Goal: Task Accomplishment & Management: Complete application form

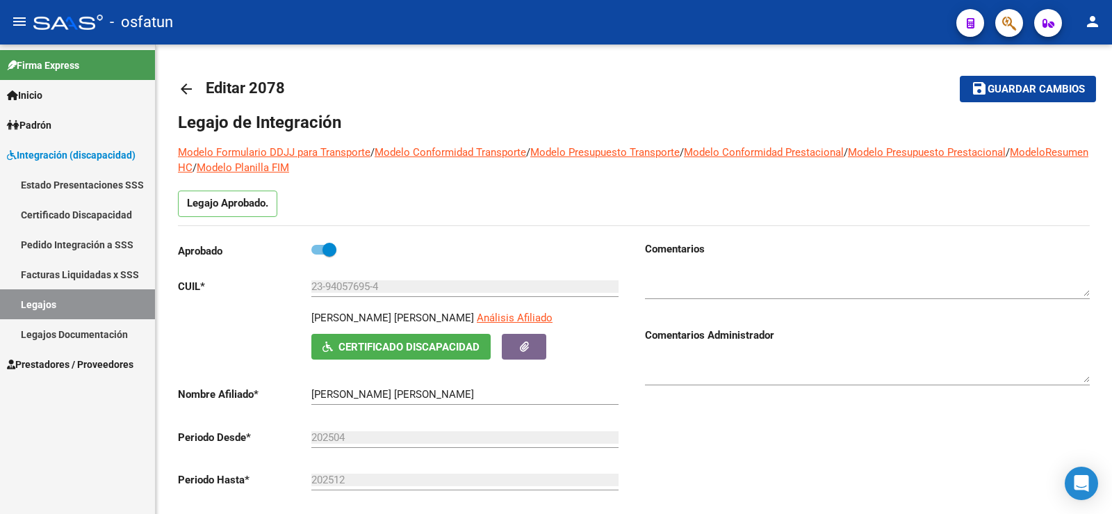
click at [85, 361] on span "Prestadores / Proveedores" at bounding box center [70, 364] width 127 height 15
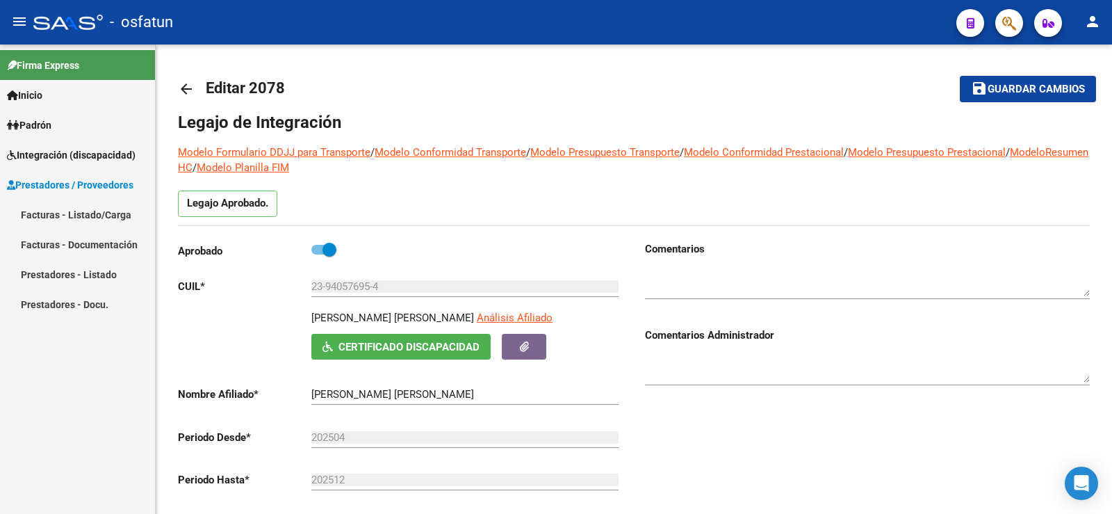
click at [67, 213] on link "Facturas - Listado/Carga" at bounding box center [77, 215] width 155 height 30
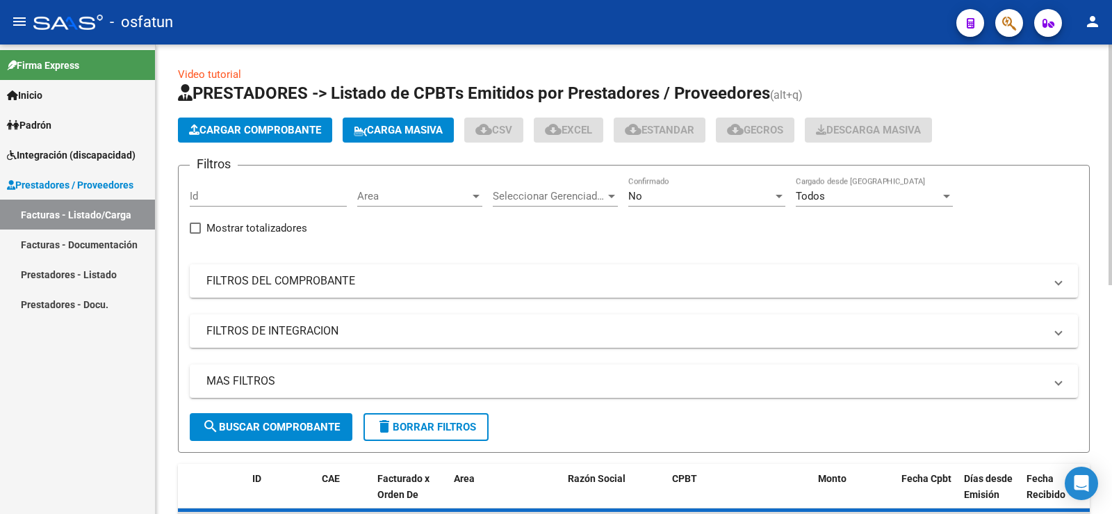
click at [242, 130] on span "Cargar Comprobante" at bounding box center [255, 130] width 132 height 13
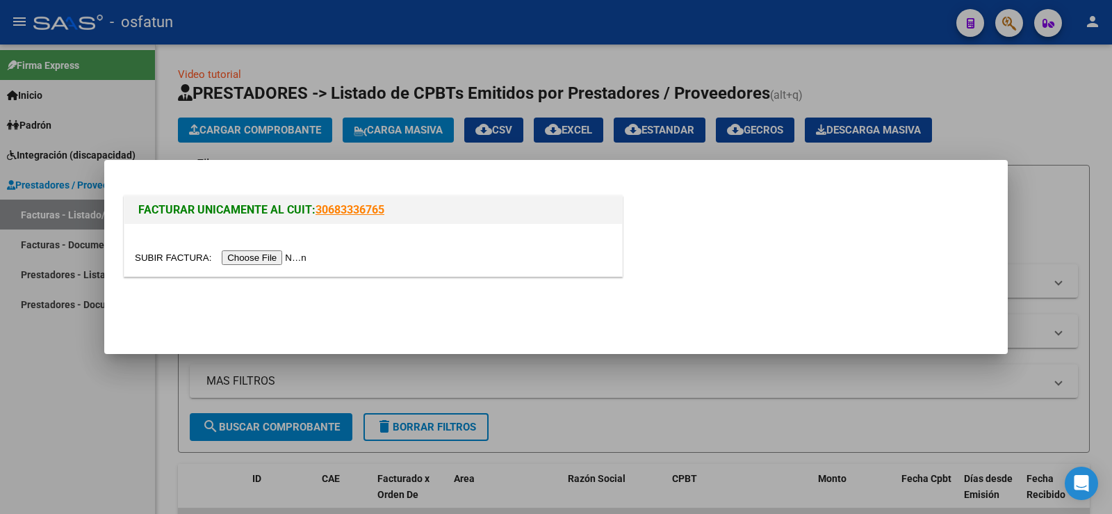
click at [268, 259] on input "file" at bounding box center [223, 257] width 176 height 15
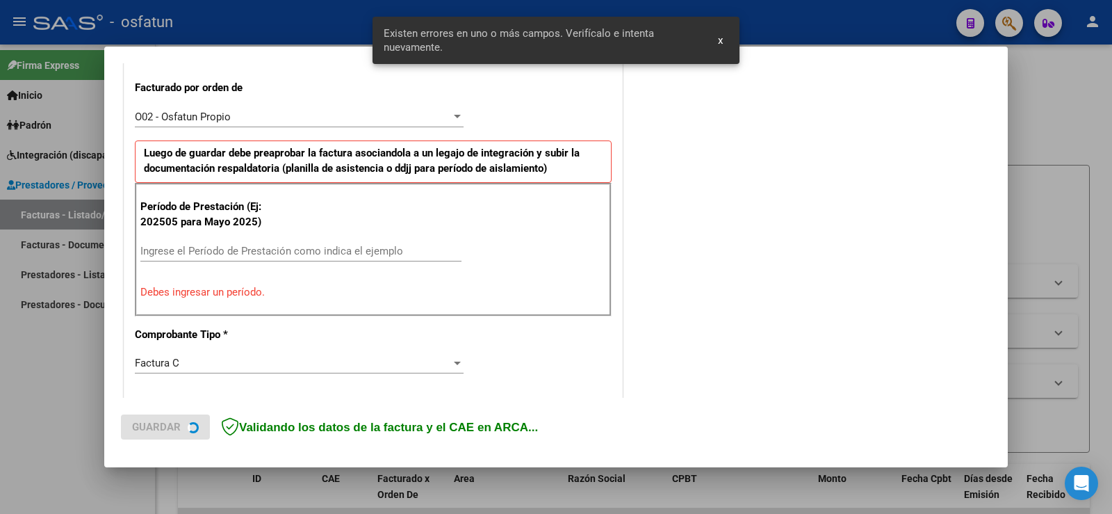
scroll to position [387, 0]
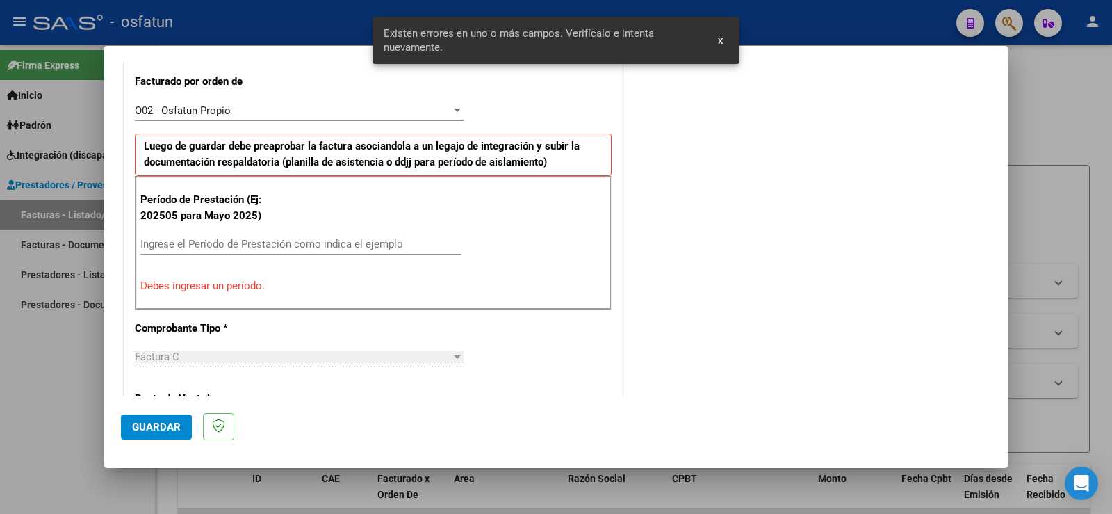
click at [179, 245] on input "Ingrese el Período de Prestación como indica el ejemplo" at bounding box center [300, 244] width 321 height 13
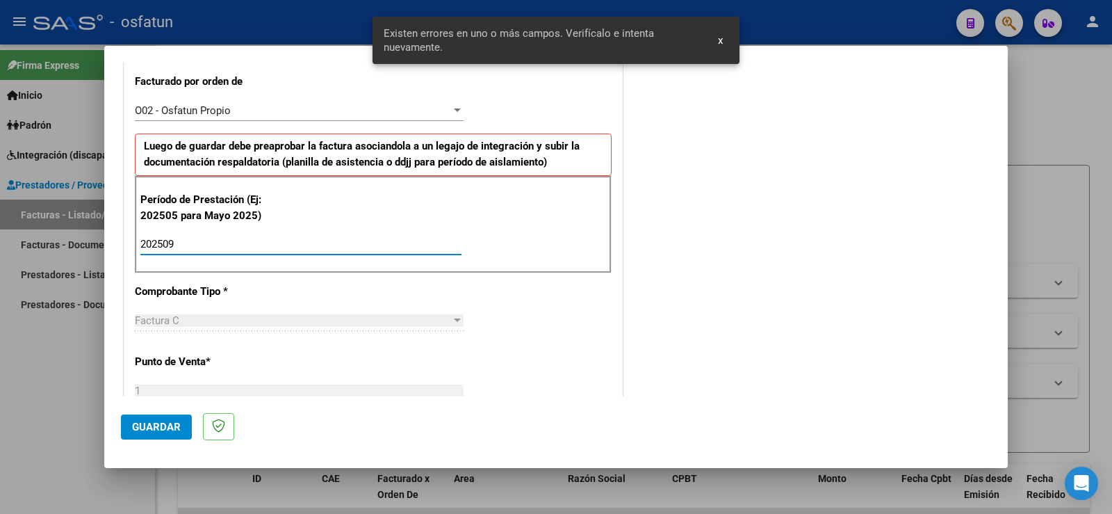
type input "202509"
click at [170, 424] on span "Guardar" at bounding box center [156, 427] width 49 height 13
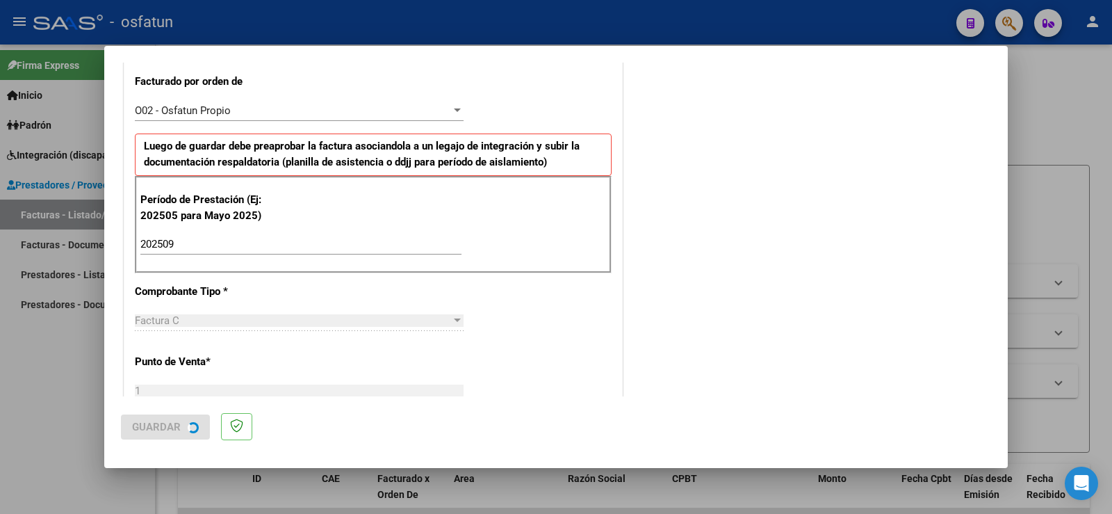
scroll to position [0, 0]
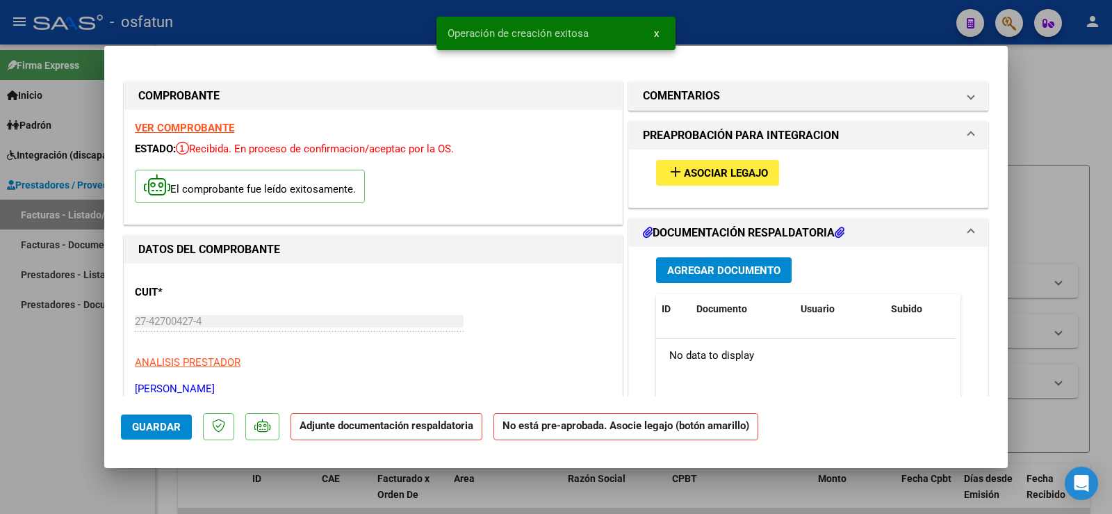
click at [735, 175] on span "Asociar Legajo" at bounding box center [726, 173] width 84 height 13
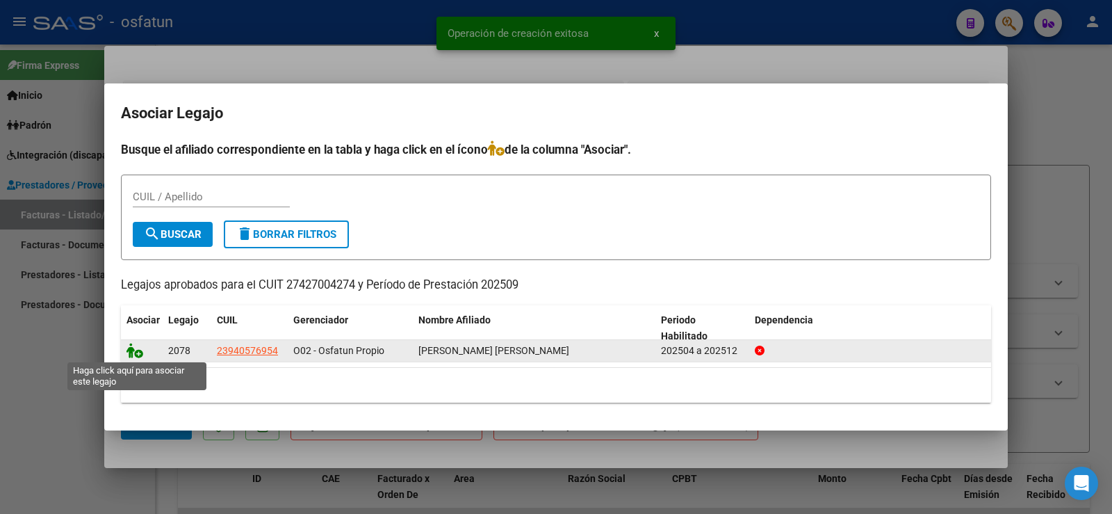
click at [129, 353] on icon at bounding box center [135, 350] width 17 height 15
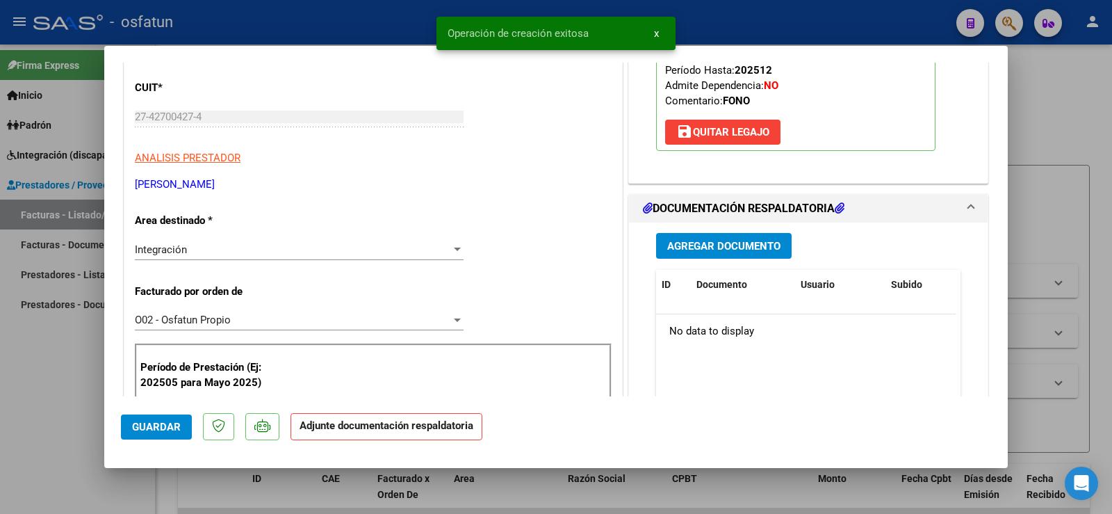
scroll to position [209, 0]
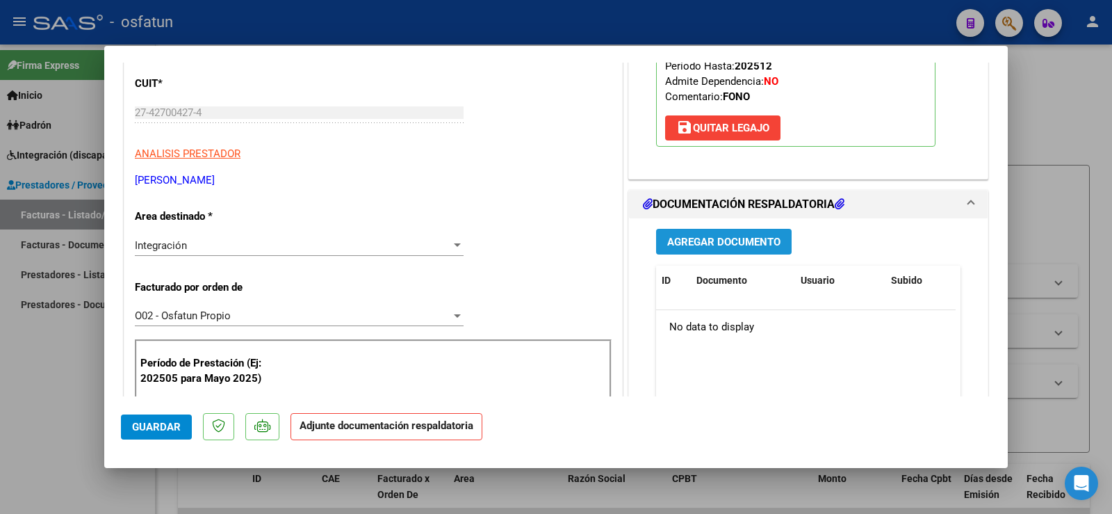
click at [697, 248] on button "Agregar Documento" at bounding box center [724, 242] width 136 height 26
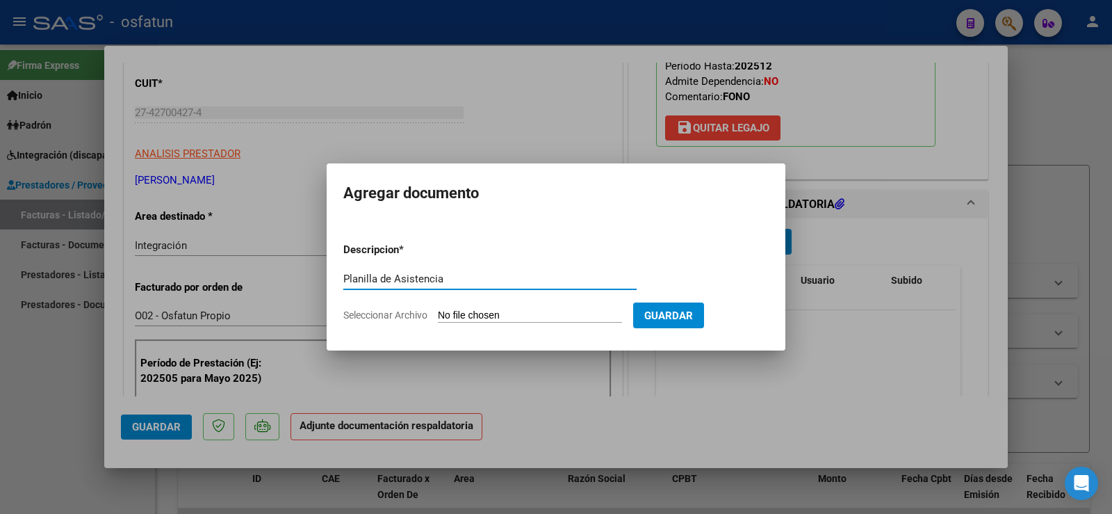
type input "Planilla de Asistencia"
click at [499, 305] on form "Descripcion * Planilla de Asistencia Escriba aquí una descripcion Seleccionar A…" at bounding box center [556, 283] width 426 height 102
click at [507, 307] on form "Descripcion * Planilla de Asistencia Escriba aquí una descripcion Seleccionar A…" at bounding box center [556, 283] width 426 height 102
click at [507, 312] on input "Seleccionar Archivo" at bounding box center [530, 315] width 184 height 13
type input "C:\fakepath\Planilla de Asistencia Septiembre.pdf"
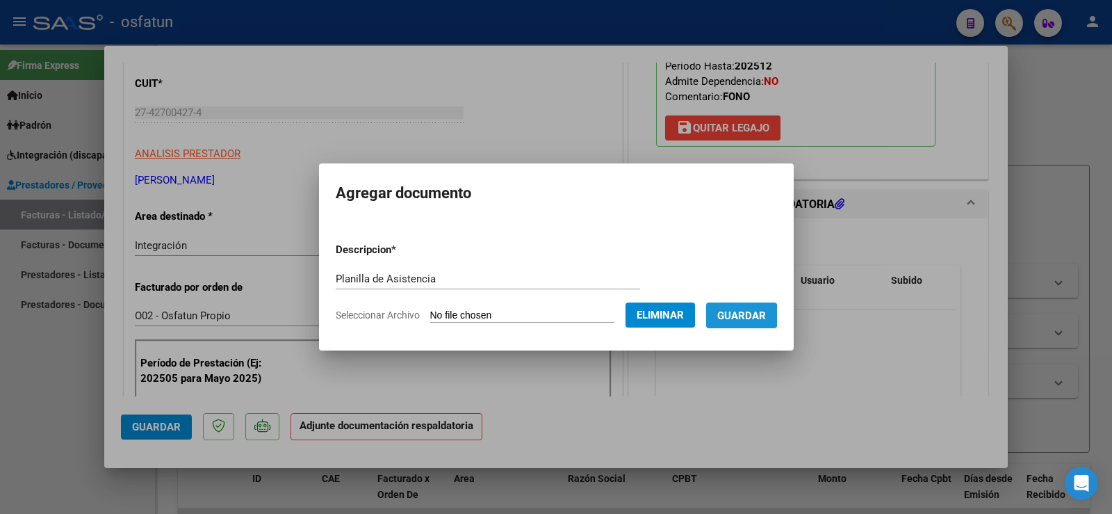
click at [741, 316] on span "Guardar" at bounding box center [742, 315] width 49 height 13
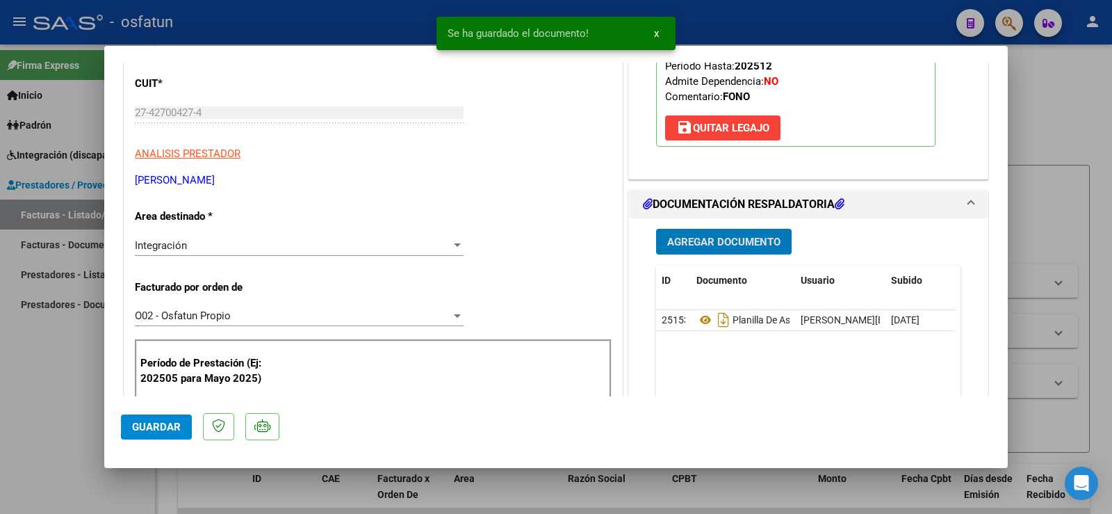
click at [716, 237] on span "Agregar Documento" at bounding box center [723, 242] width 113 height 13
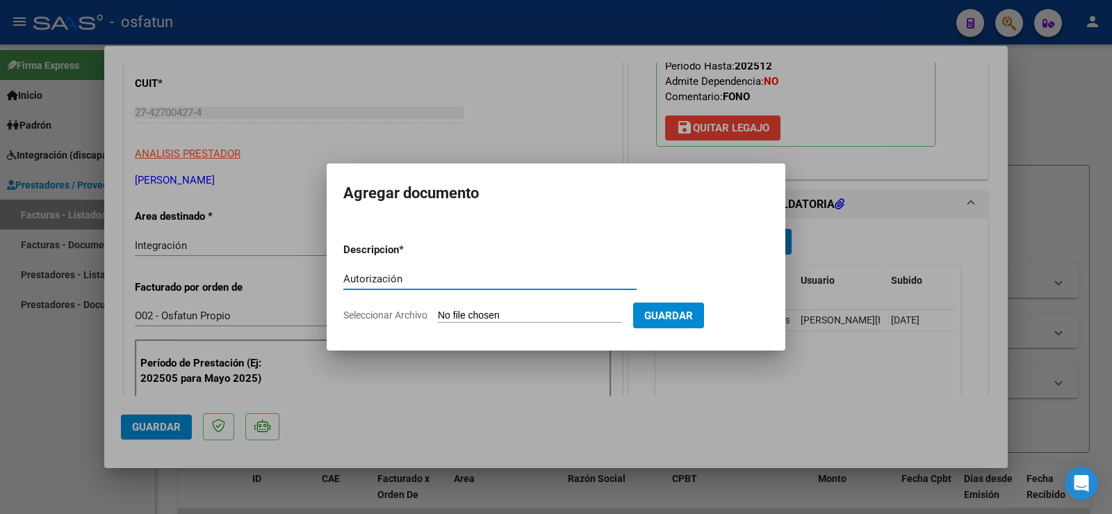
type input "Autorización"
click at [469, 319] on input "Seleccionar Archivo" at bounding box center [530, 315] width 184 height 13
type input "C:\fakepath\[PERSON_NAME] C 2025-Autorizacion.pdf"
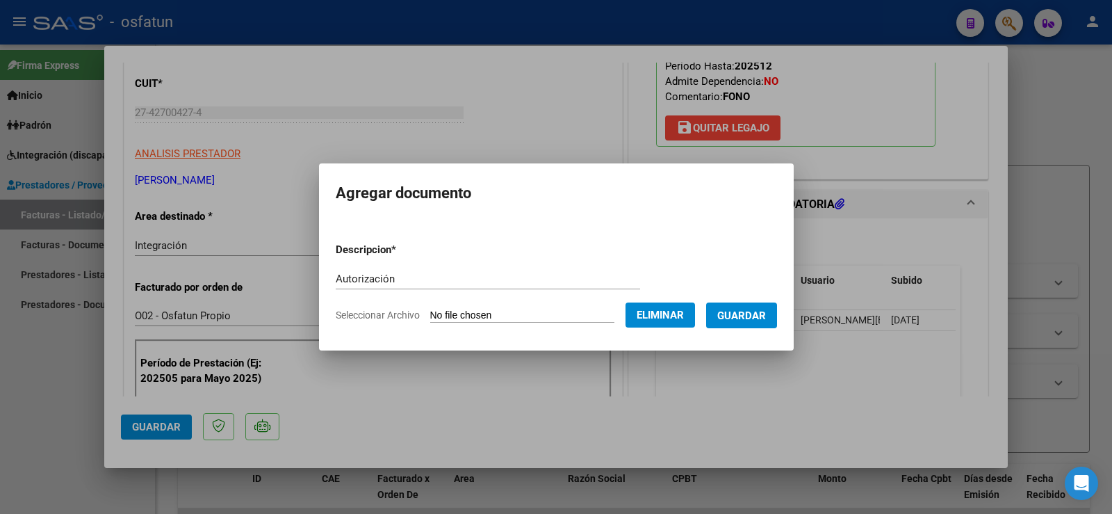
click at [745, 321] on span "Guardar" at bounding box center [742, 315] width 49 height 13
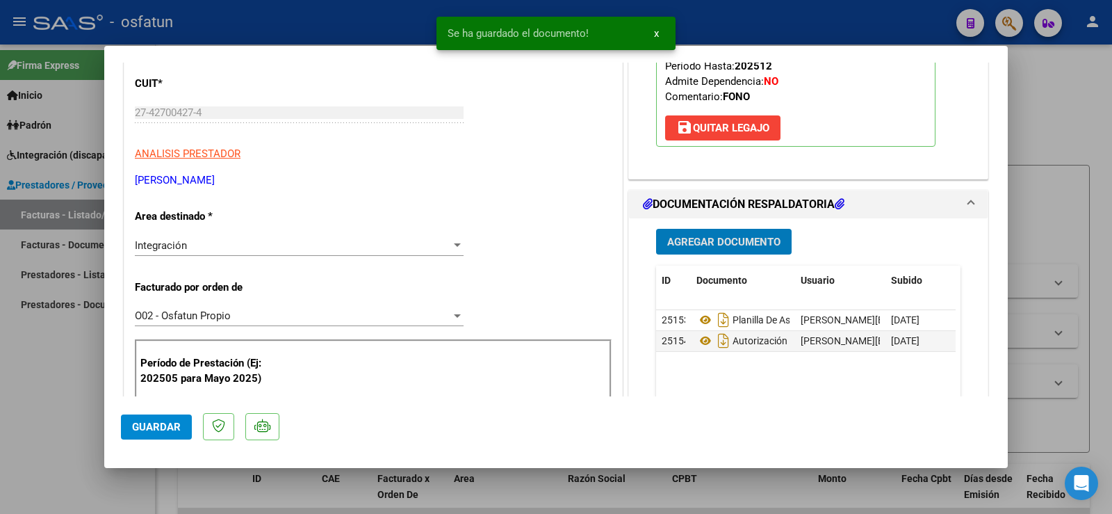
click at [47, 392] on div at bounding box center [556, 257] width 1112 height 514
type input "$ 0,00"
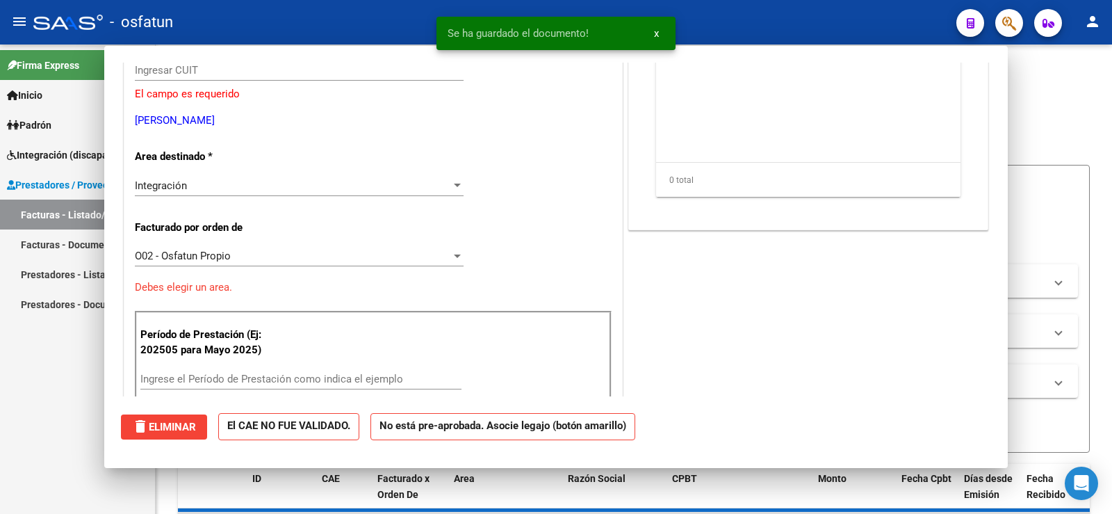
scroll to position [166, 0]
